Goal: Task Accomplishment & Management: Manage account settings

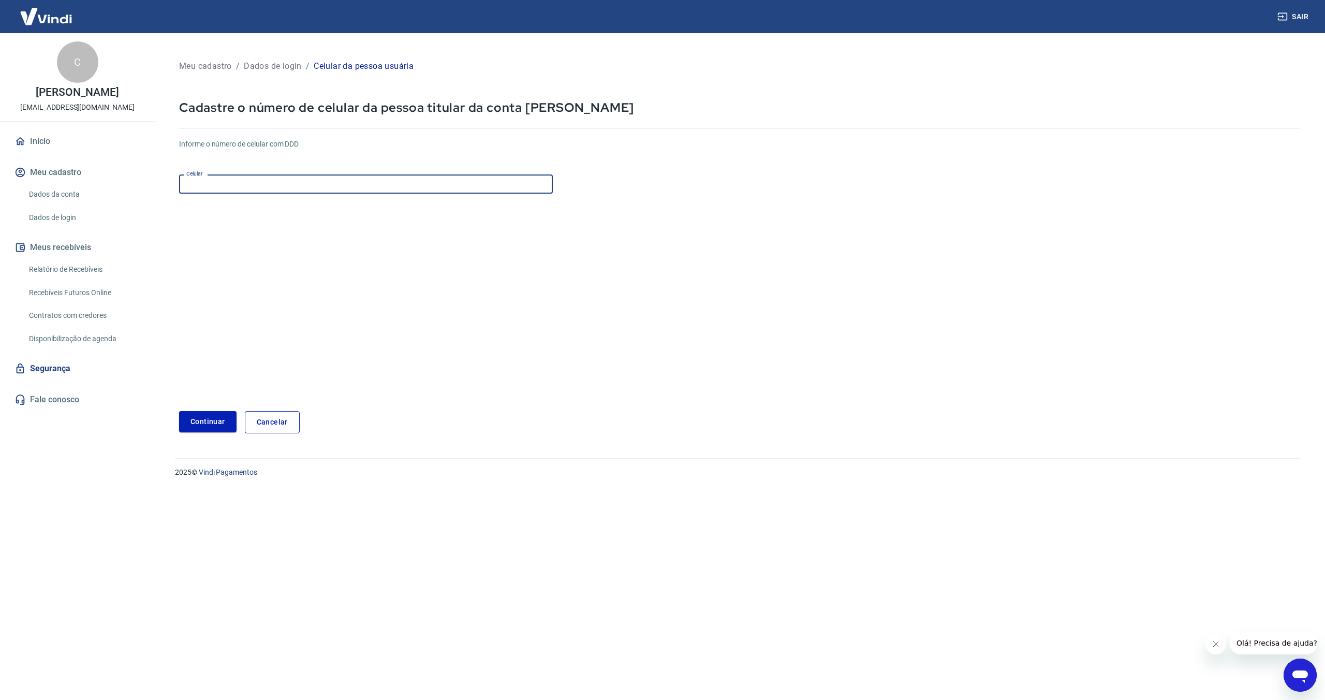
click at [289, 187] on input "Celular" at bounding box center [366, 183] width 374 height 19
type input "[PHONE_NUMBER]"
click at [218, 418] on button "Continuar" at bounding box center [207, 421] width 57 height 21
